Goal: Navigation & Orientation: Find specific page/section

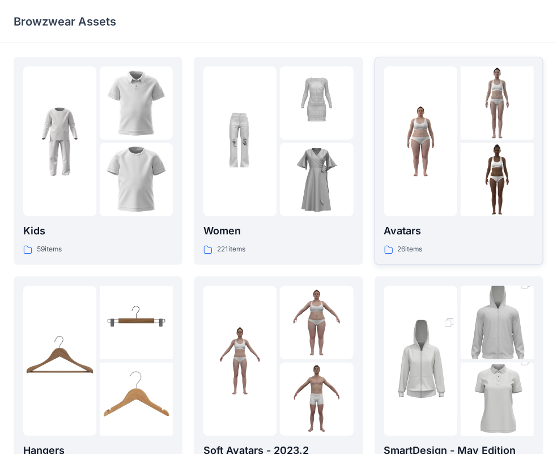
click at [430, 192] on div at bounding box center [421, 141] width 73 height 150
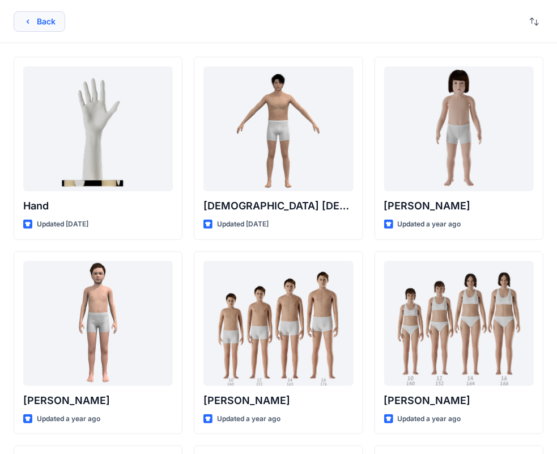
click at [50, 20] on button "Back" at bounding box center [40, 21] width 52 height 20
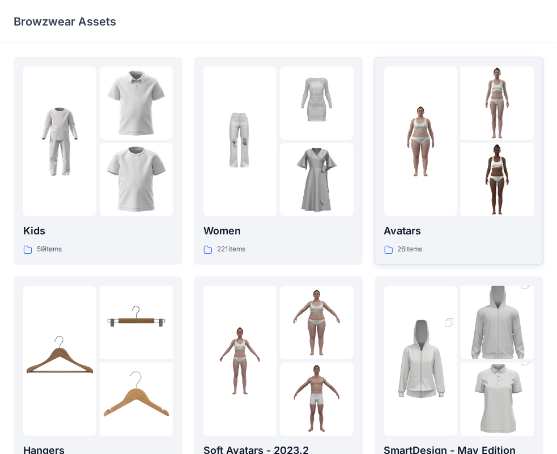
click at [443, 149] on img at bounding box center [421, 141] width 73 height 73
